Goal: Find specific page/section: Find specific page/section

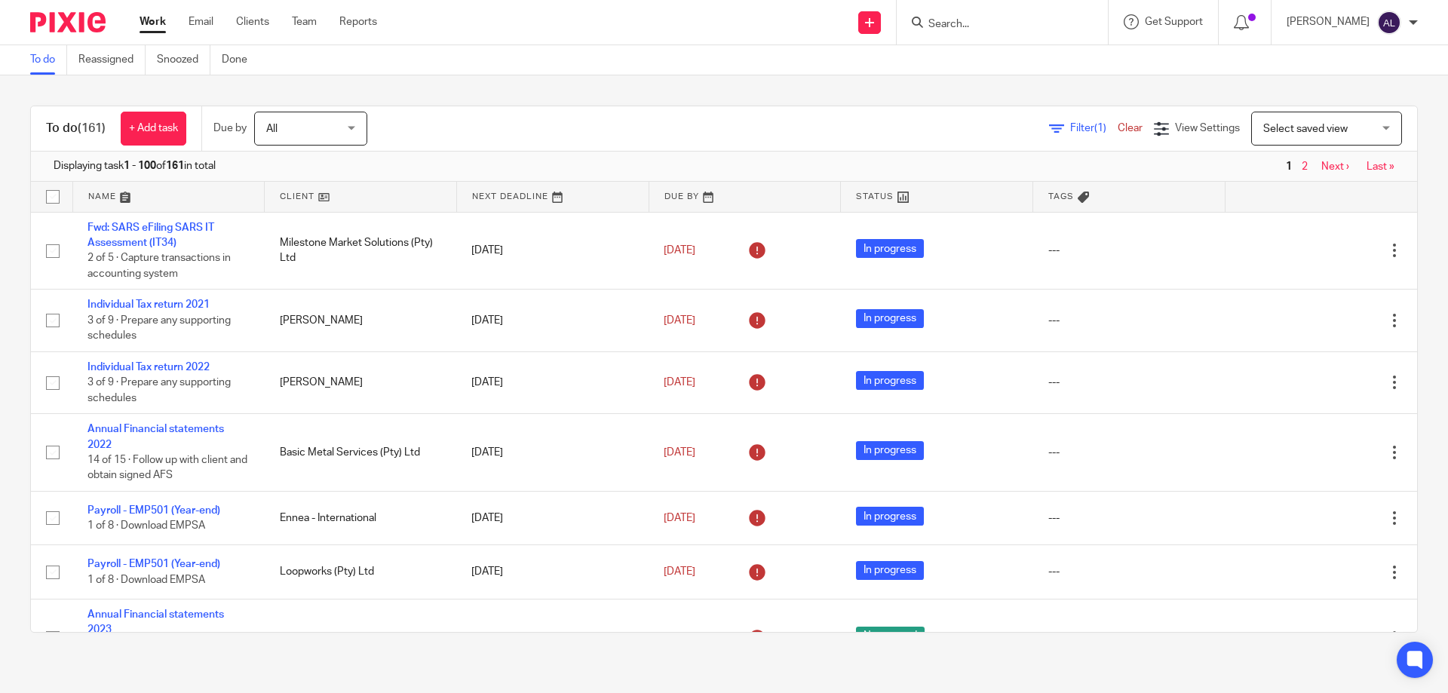
click at [931, 20] on input "Search" at bounding box center [995, 25] width 136 height 14
type input "cnb"
click at [967, 63] on link at bounding box center [1051, 65] width 255 height 35
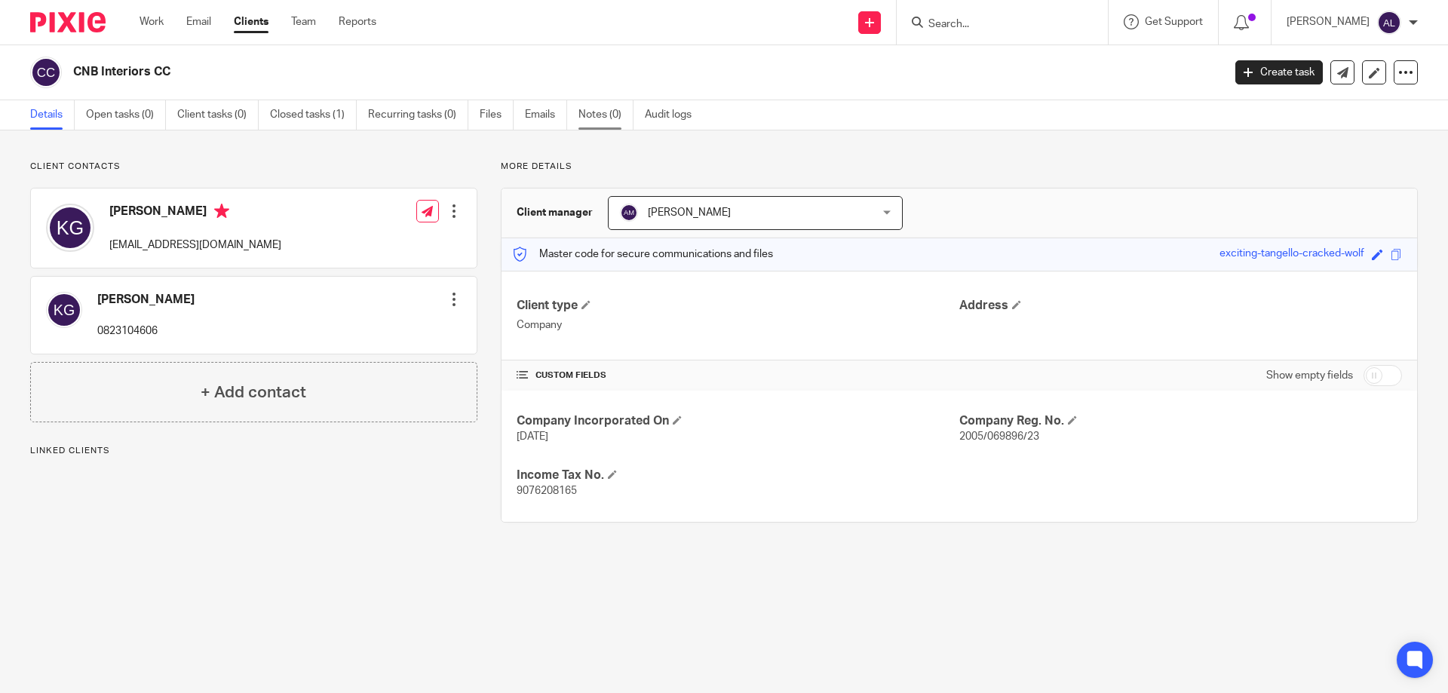
click at [582, 111] on link "Notes (0)" at bounding box center [606, 114] width 55 height 29
